Goal: Transaction & Acquisition: Purchase product/service

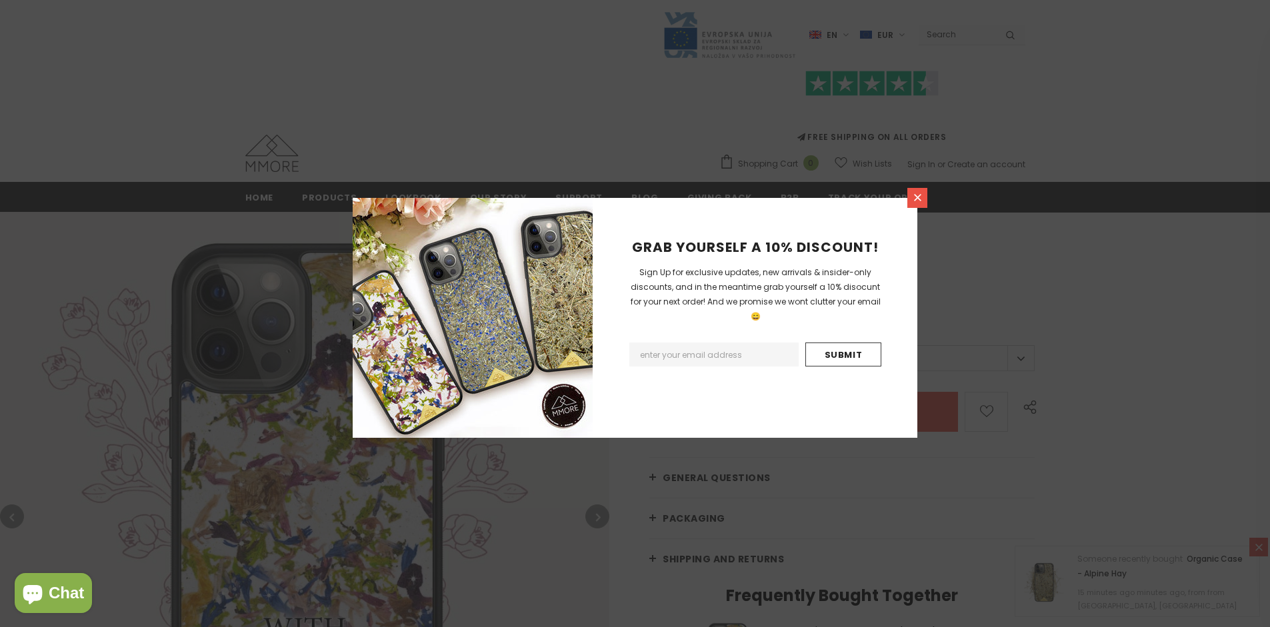
click at [917, 197] on icon at bounding box center [917, 197] width 7 height 7
